Goal: Use online tool/utility: Utilize a website feature to perform a specific function

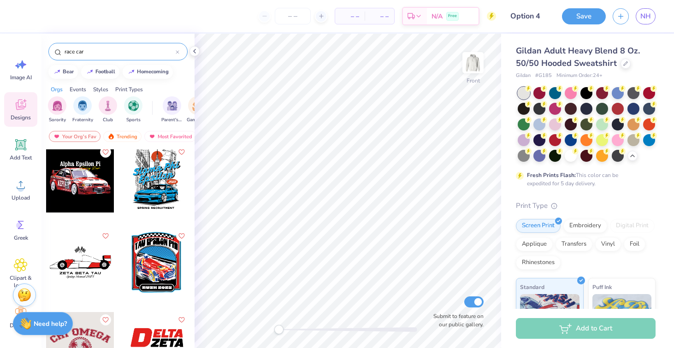
scroll to position [823, 0]
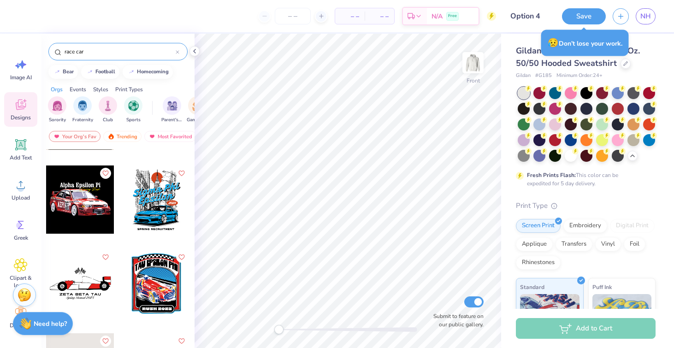
click at [162, 202] on div at bounding box center [156, 199] width 68 height 68
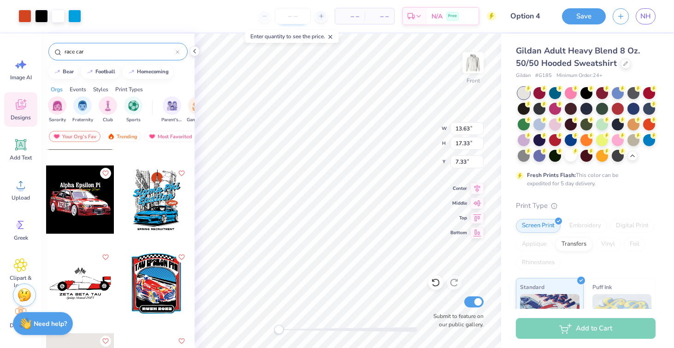
click at [292, 19] on input "number" at bounding box center [293, 16] width 36 height 17
type input "25"
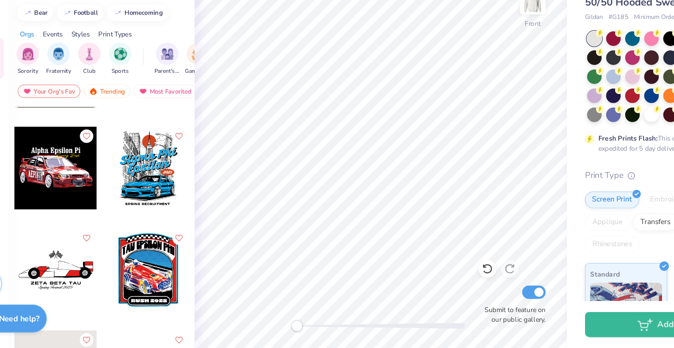
scroll to position [0, 0]
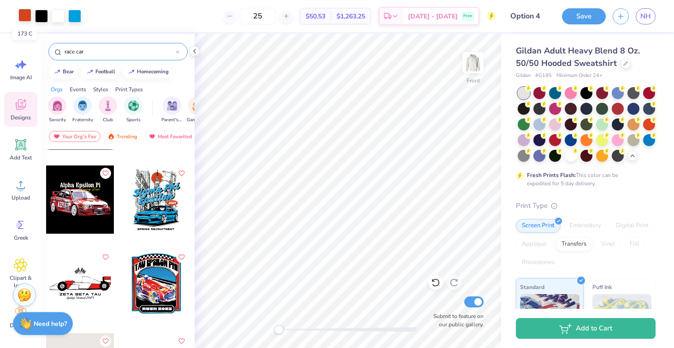
click at [30, 16] on div at bounding box center [24, 15] width 13 height 13
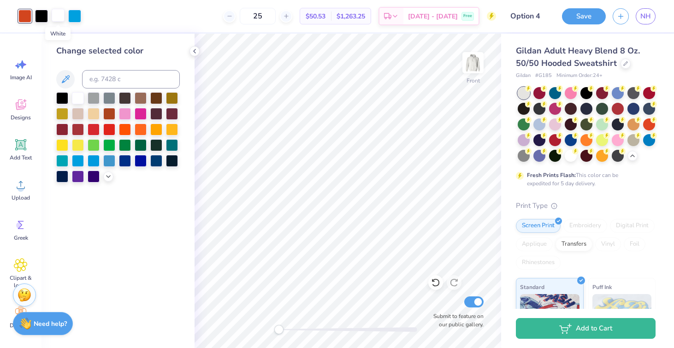
click at [58, 14] on div at bounding box center [58, 15] width 13 height 13
click at [67, 74] on icon at bounding box center [65, 79] width 11 height 11
click at [65, 80] on icon at bounding box center [66, 79] width 8 height 8
click at [80, 97] on div at bounding box center [78, 97] width 12 height 12
click at [97, 98] on div at bounding box center [94, 97] width 12 height 12
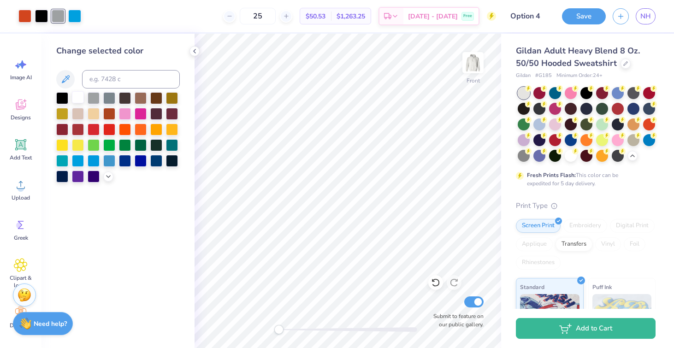
click at [80, 99] on div at bounding box center [78, 97] width 12 height 12
click at [64, 82] on icon at bounding box center [66, 79] width 8 height 8
click at [63, 96] on div at bounding box center [62, 97] width 12 height 12
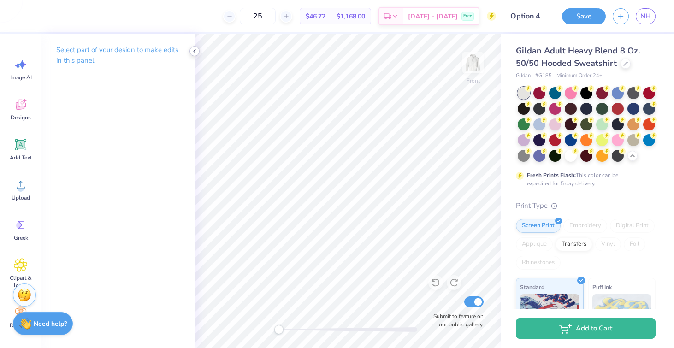
click at [193, 52] on icon at bounding box center [194, 50] width 7 height 7
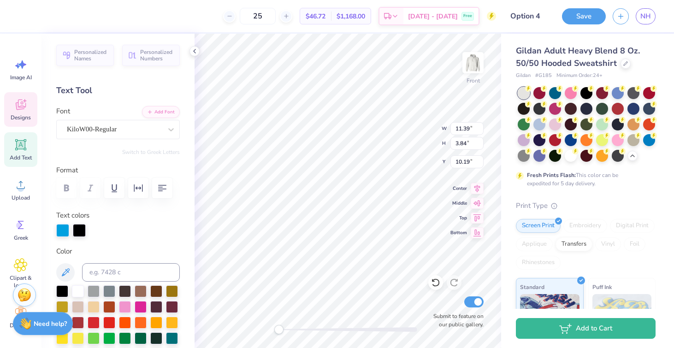
type textarea "Phi Sigma"
type input "8.66"
type input "3.33"
type input "12.72"
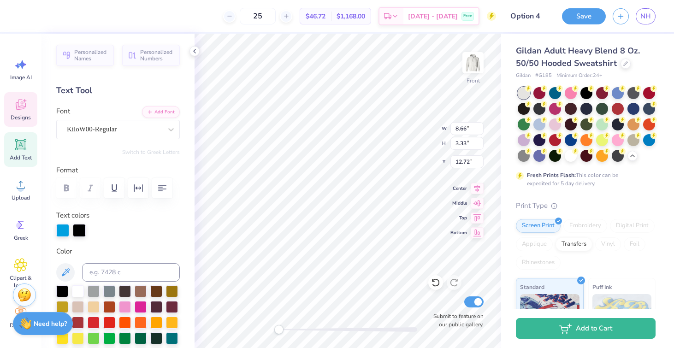
type textarea "p"
type textarea "Pi"
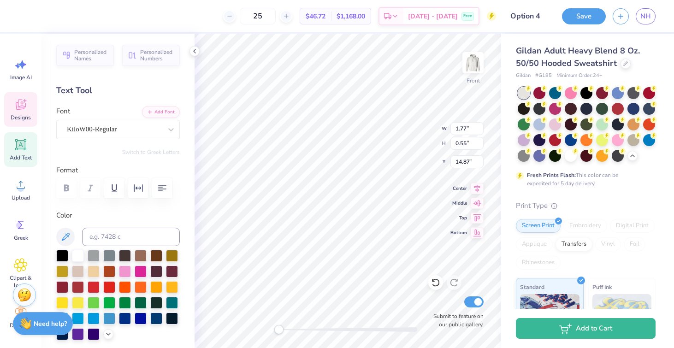
scroll to position [0, 0]
type textarea "delta chi"
type textarea "established 1916"
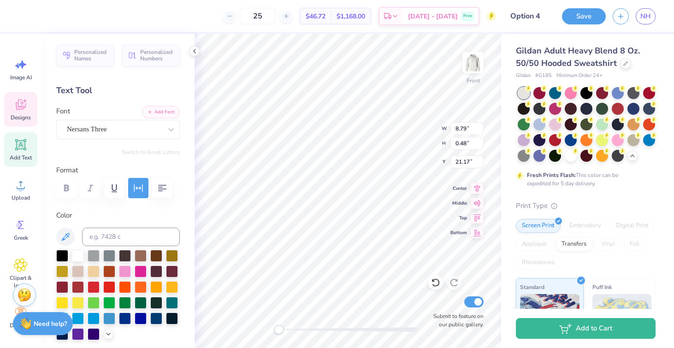
click at [399, 134] on div "Front W 8.79 8.79 " H 0.48 0.48 " Y 21.17 21.17 " Center Middle Top Bottom Subm…" at bounding box center [348, 191] width 307 height 314
type input "3.17"
type input "0.58"
type input "14.89"
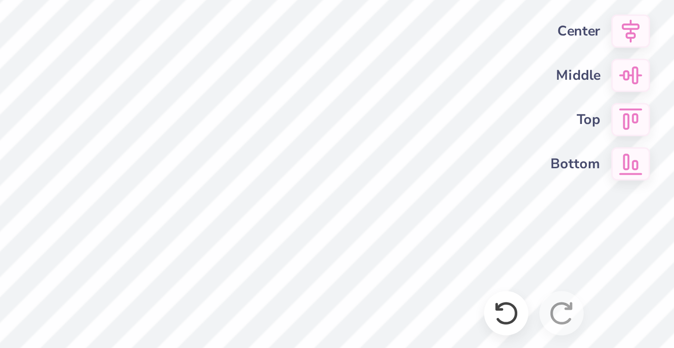
scroll to position [0, 0]
type textarea "delta chi"
type input "1.63"
type input "1.19"
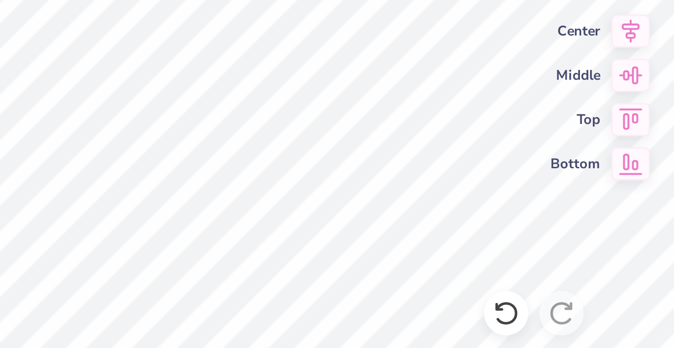
type input "14.39"
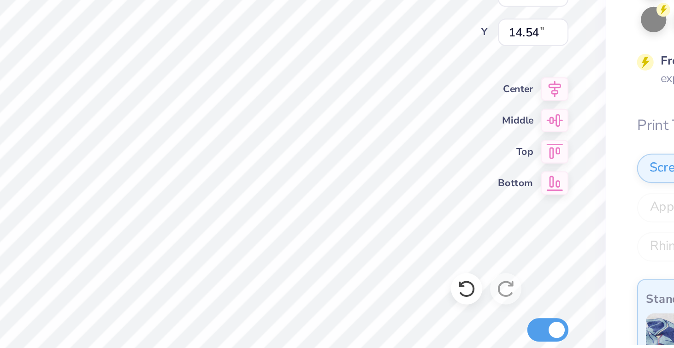
scroll to position [0, 1]
type textarea "est. 1916"
type textarea "DELTA CHI"
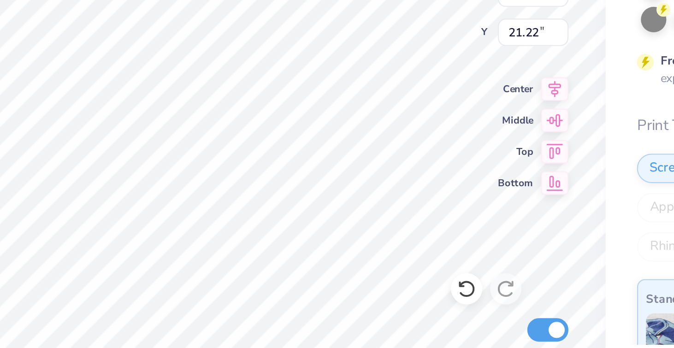
type input "2.67"
type input "1.27"
type input "14.49"
type input "2.18"
type input "0.37"
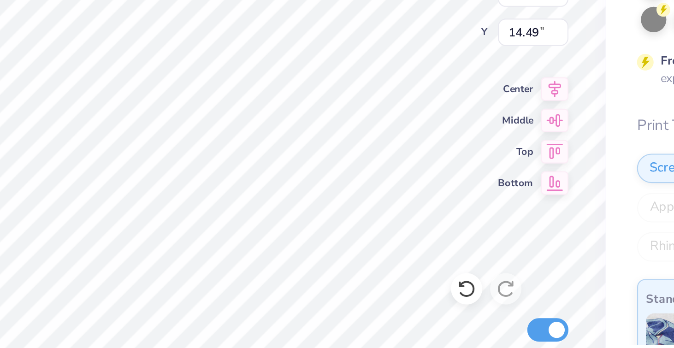
type input "14.85"
type input "2.67"
type input "1.27"
type input "14.49"
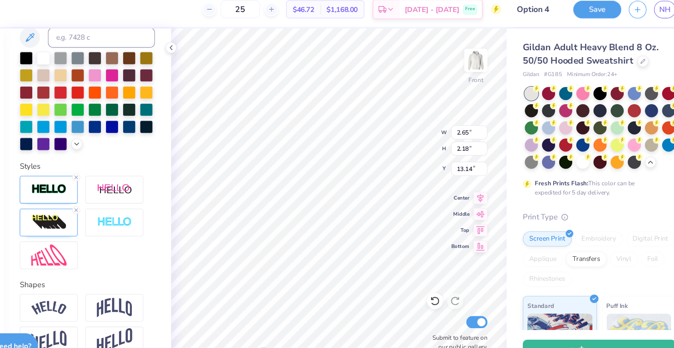
scroll to position [248, 0]
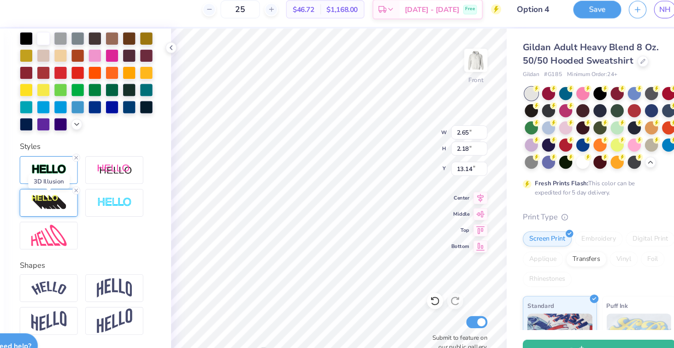
click at [85, 189] on img at bounding box center [83, 192] width 32 height 15
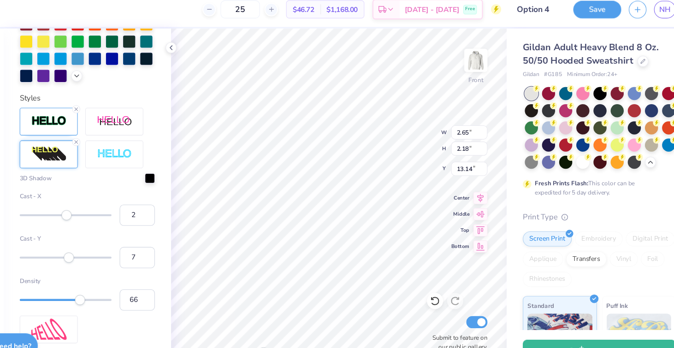
scroll to position [296, 0]
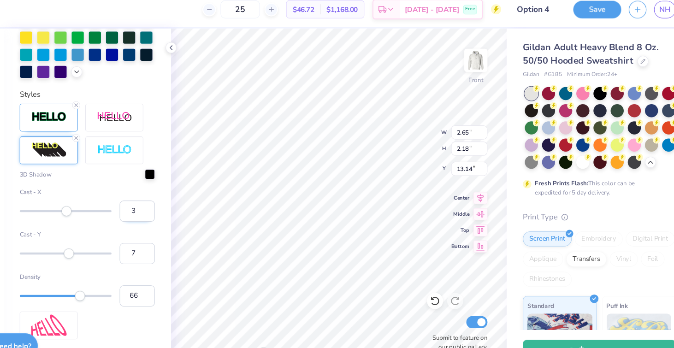
type input "3"
click at [171, 196] on input "3" at bounding box center [164, 200] width 32 height 19
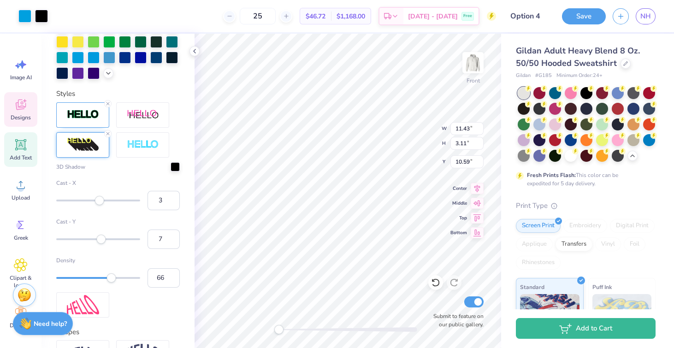
scroll to position [260, 0]
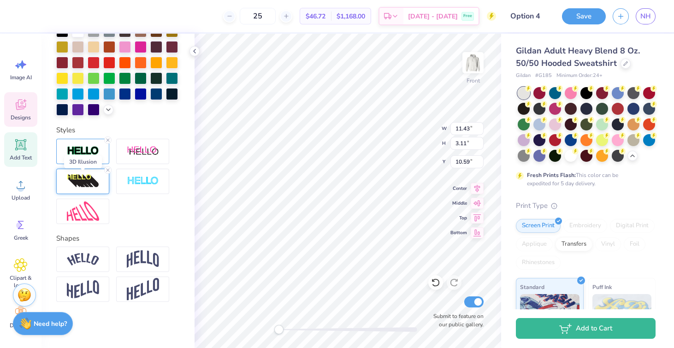
click at [74, 177] on img at bounding box center [83, 181] width 32 height 15
click at [86, 177] on img at bounding box center [83, 181] width 32 height 15
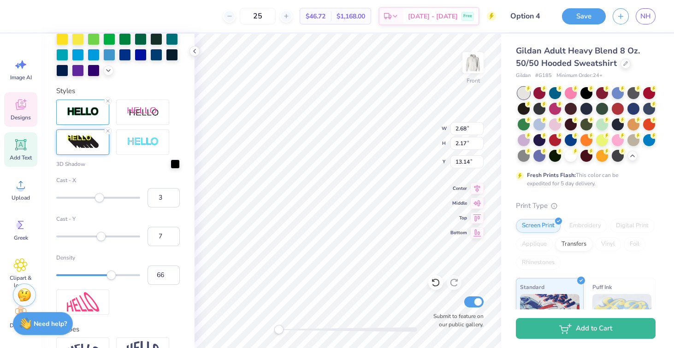
scroll to position [315, 0]
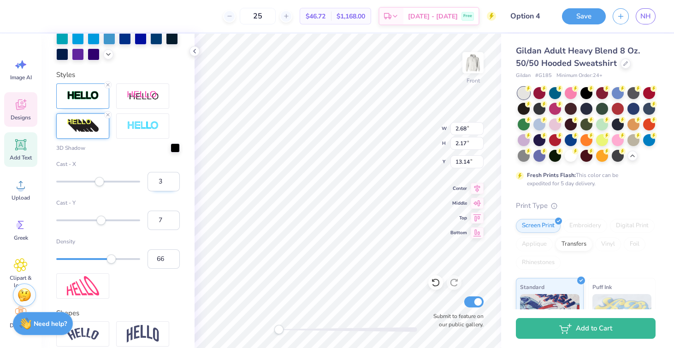
click at [164, 180] on input "3" at bounding box center [164, 181] width 32 height 19
type input "2"
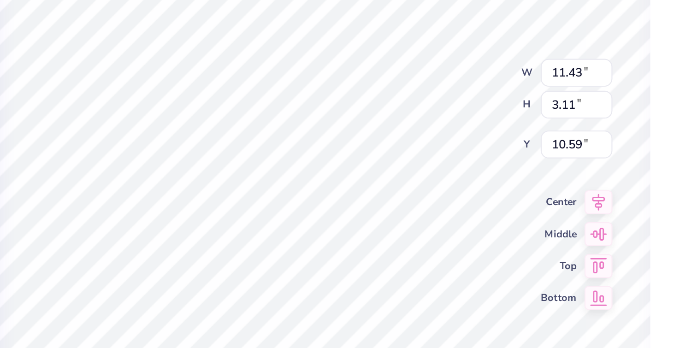
scroll to position [260, 0]
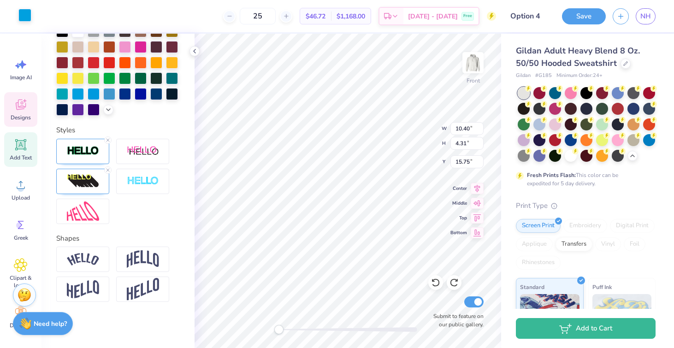
click at [26, 11] on div at bounding box center [24, 15] width 13 height 13
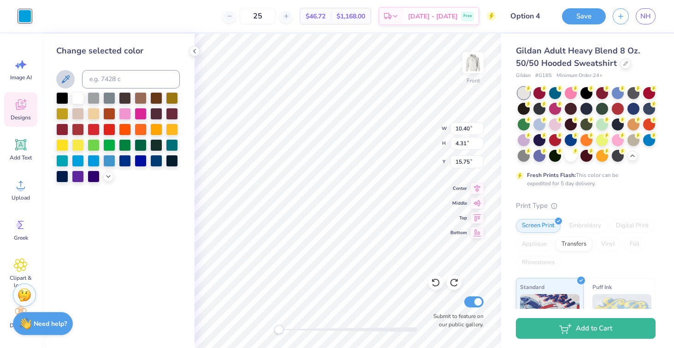
click at [66, 80] on icon at bounding box center [66, 79] width 8 height 8
click at [195, 50] on polyline at bounding box center [195, 51] width 2 height 4
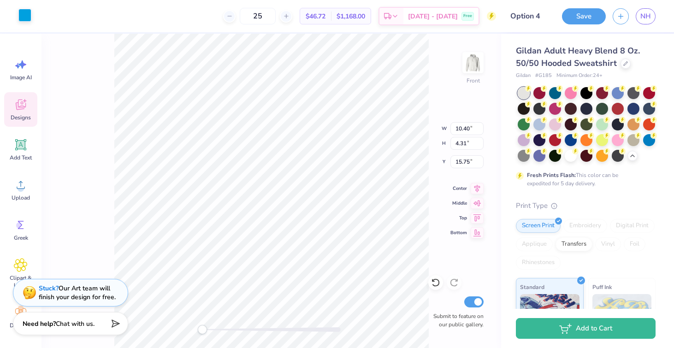
click at [28, 15] on div at bounding box center [24, 15] width 13 height 13
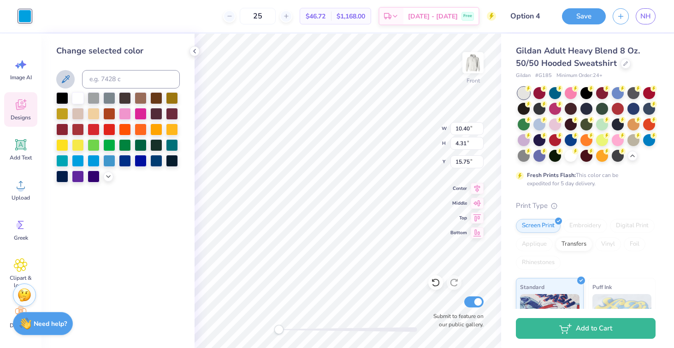
click at [63, 80] on icon at bounding box center [66, 79] width 8 height 8
click at [194, 51] on icon at bounding box center [194, 50] width 7 height 7
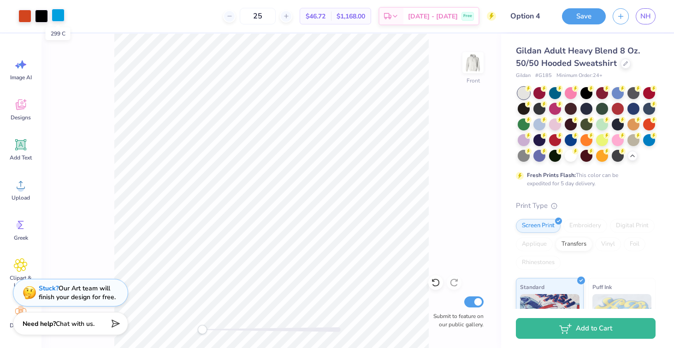
click at [53, 15] on div at bounding box center [58, 15] width 13 height 13
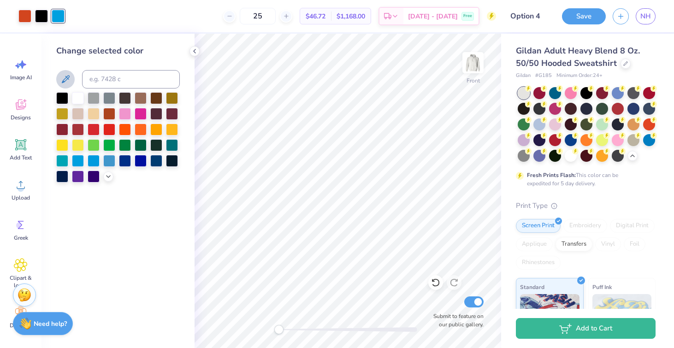
click at [73, 77] on button at bounding box center [65, 79] width 18 height 18
click at [194, 53] on icon at bounding box center [194, 50] width 7 height 7
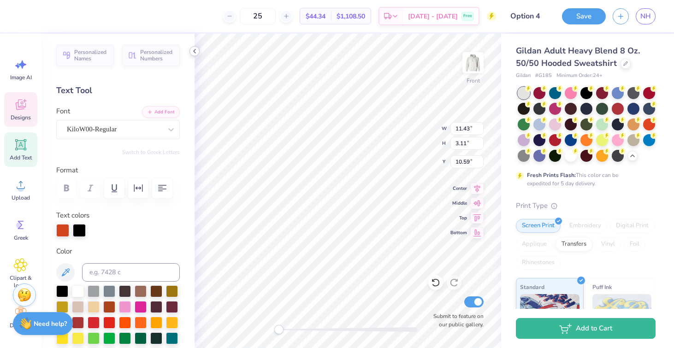
click at [418, 122] on div "Front W 11.43 11.43 " H 3.11 3.11 " Y 10.59 10.59 " Center Middle Top Bottom Su…" at bounding box center [348, 191] width 307 height 314
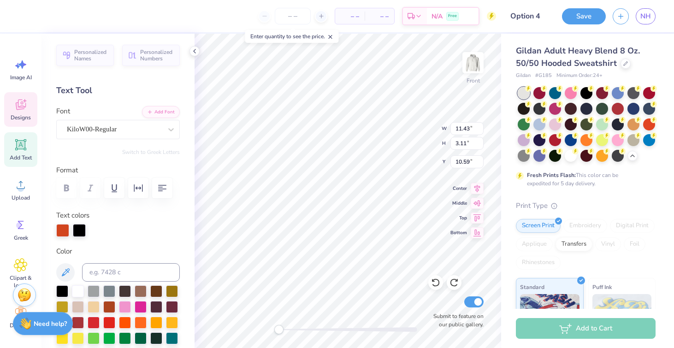
scroll to position [0, 0]
type textarea "Phi Sigma Pi"
click at [159, 187] on icon "button" at bounding box center [162, 188] width 8 height 6
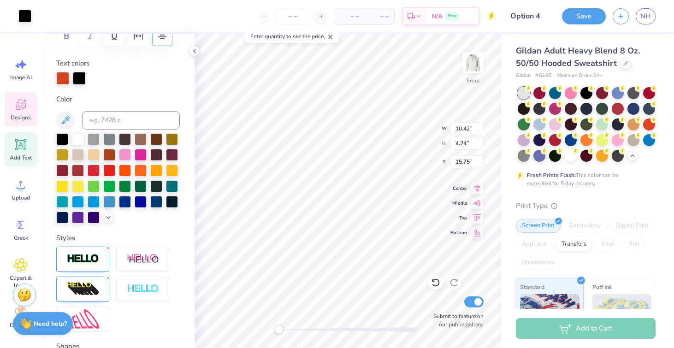
scroll to position [233, 0]
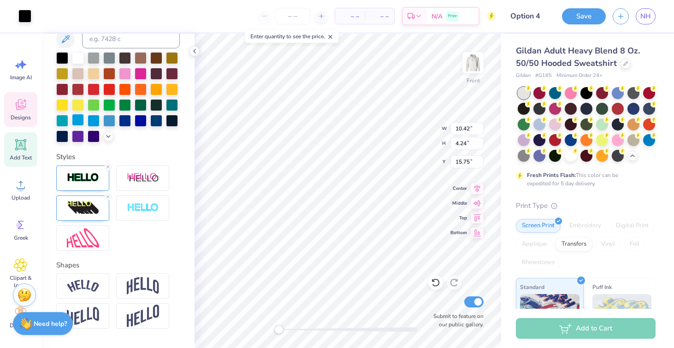
click at [74, 120] on div at bounding box center [78, 120] width 12 height 12
type input "10.40"
type input "4.31"
click at [77, 119] on div at bounding box center [78, 120] width 12 height 12
click at [77, 122] on div at bounding box center [78, 120] width 12 height 12
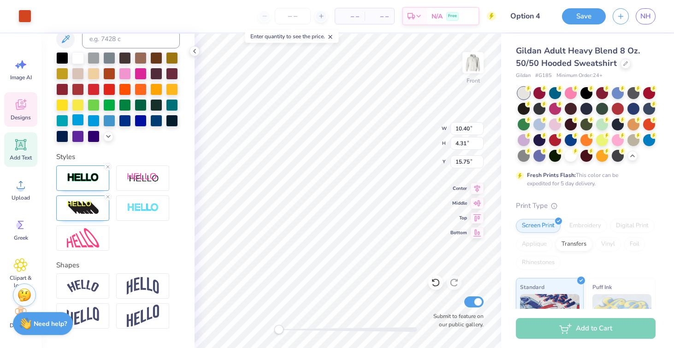
click at [79, 117] on div at bounding box center [78, 120] width 12 height 12
click at [24, 18] on div at bounding box center [24, 15] width 13 height 13
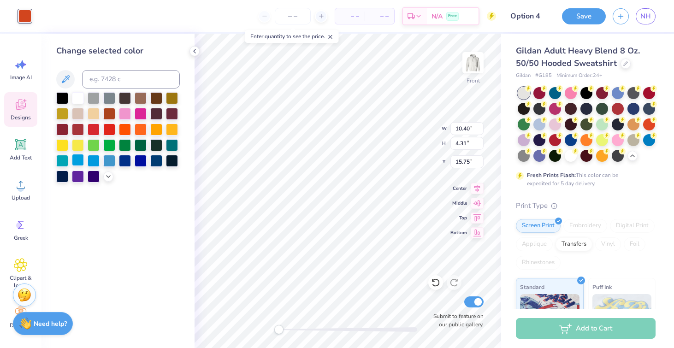
click at [77, 160] on div at bounding box center [78, 160] width 12 height 12
click at [195, 51] on icon at bounding box center [194, 50] width 7 height 7
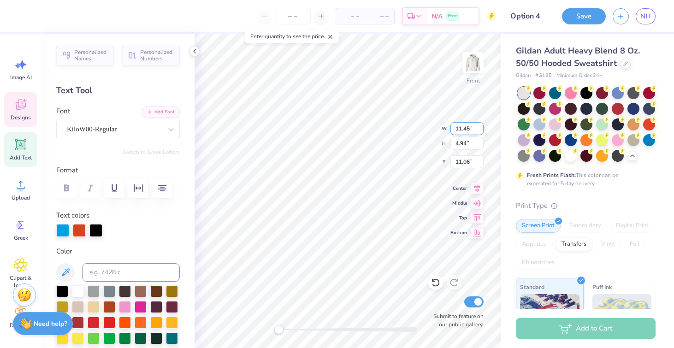
click at [419, 121] on div "Front W 11.45 11.45 " H 4.94 4.94 " Y 11.06 11.06 " Center Middle Top Bottom Su…" at bounding box center [348, 191] width 307 height 314
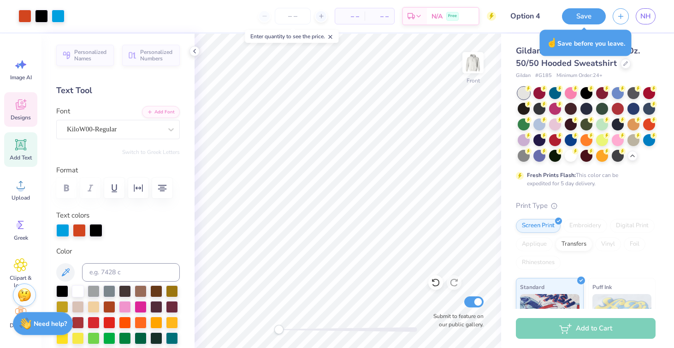
click at [15, 108] on icon at bounding box center [21, 105] width 14 height 14
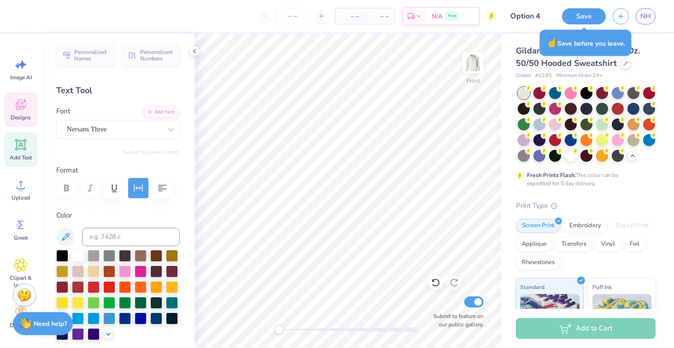
click at [24, 106] on icon at bounding box center [21, 105] width 14 height 14
